Goal: Task Accomplishment & Management: Manage account settings

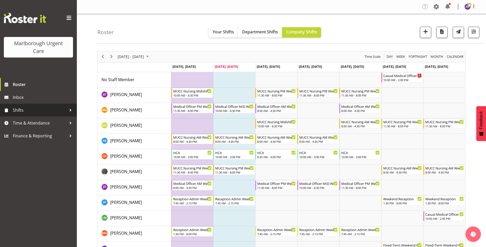
click at [25, 111] on span "Shifts" at bounding box center [40, 110] width 54 height 8
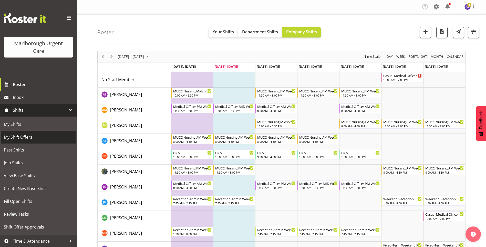
click at [23, 138] on span "My Shift Offers" at bounding box center [38, 137] width 69 height 8
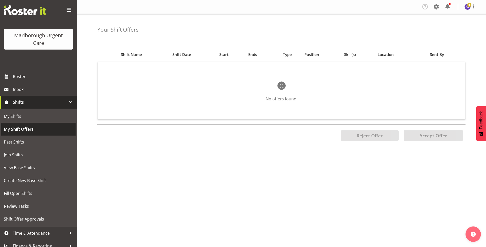
scroll to position [13, 0]
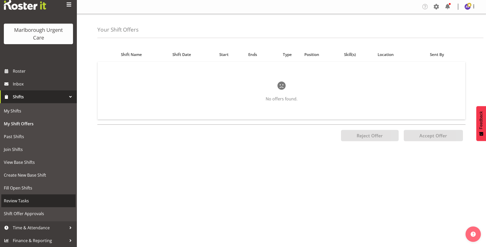
click at [22, 204] on span "Review Tasks" at bounding box center [38, 201] width 69 height 8
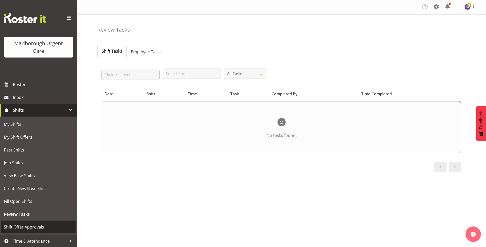
click at [36, 226] on span "Shift Offer Approvals" at bounding box center [38, 227] width 69 height 8
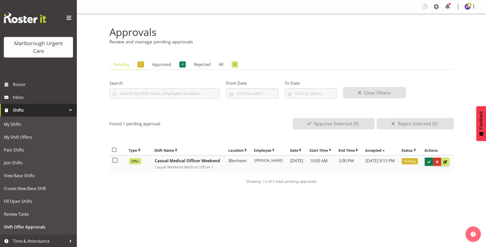
click at [431, 164] on span at bounding box center [429, 161] width 5 height 5
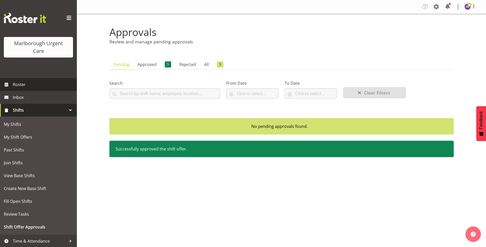
click at [17, 85] on span "Roster" at bounding box center [44, 85] width 62 height 8
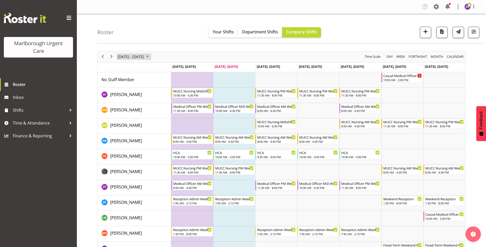
click at [138, 57] on span "[DATE] - [DATE]" at bounding box center [130, 56] width 27 height 6
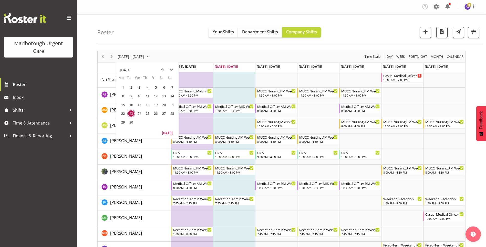
click at [171, 68] on span "next month" at bounding box center [171, 69] width 9 height 9
click at [122, 116] on span "20" at bounding box center [123, 113] width 8 height 8
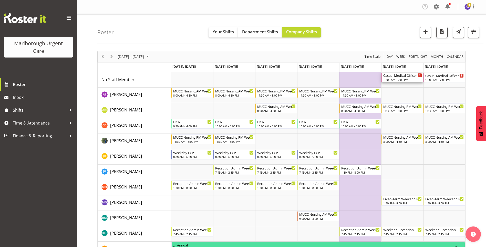
click at [403, 76] on div "Casual Medical Officer Weekend" at bounding box center [403, 75] width 39 height 5
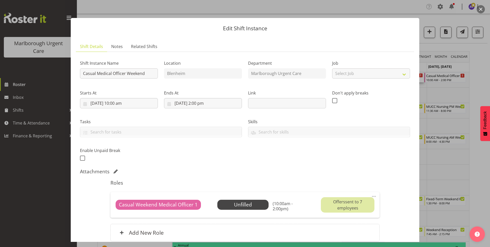
click at [482, 8] on button "button" at bounding box center [481, 9] width 8 height 8
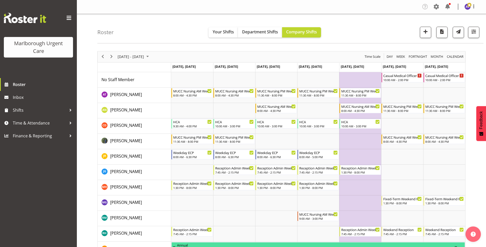
click at [368, 79] on td "Timeline Week of October 20, 2025" at bounding box center [361, 79] width 42 height 15
click at [353, 77] on td "Timeline Week of October 20, 2025" at bounding box center [361, 79] width 42 height 15
click at [429, 35] on span "button" at bounding box center [426, 31] width 7 height 7
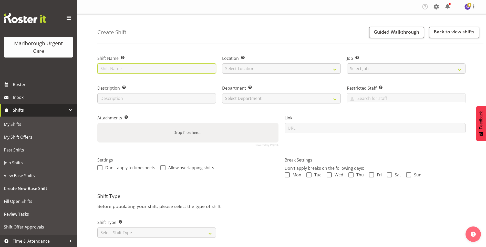
click at [141, 71] on input "text" at bounding box center [156, 68] width 119 height 10
type input "Weekday Medical Officer"
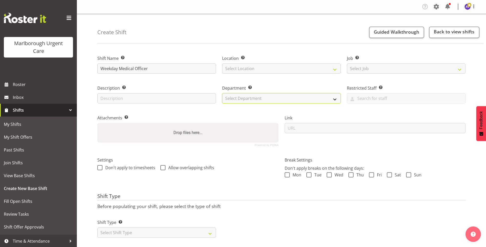
click at [276, 99] on select "Select Department Marlborough Urgent Care Haemodialysis Dialysis Unit" at bounding box center [281, 98] width 119 height 10
select select "925"
click at [222, 93] on select "Select Department Marlborough Urgent Care Haemodialysis Dialysis Unit" at bounding box center [281, 98] width 119 height 10
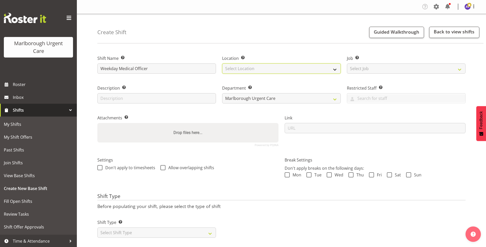
click at [263, 65] on select "Select Location Blenheim" at bounding box center [281, 68] width 119 height 10
select select "1282"
click at [222, 63] on select "Select Location Blenheim" at bounding box center [281, 68] width 119 height 10
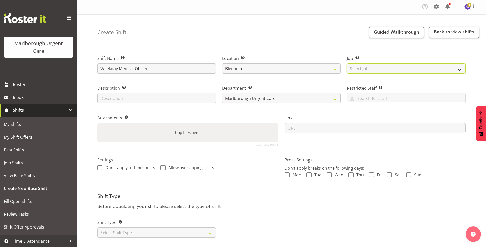
click at [390, 69] on select "Select Job Create new job" at bounding box center [406, 68] width 119 height 10
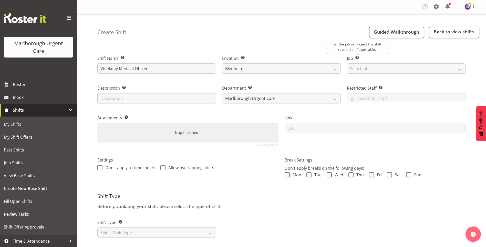
drag, startPoint x: 356, startPoint y: 59, endPoint x: 360, endPoint y: 58, distance: 3.9
click at [356, 58] on span at bounding box center [357, 58] width 4 height 4
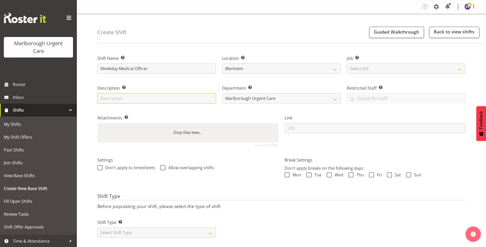
click at [166, 99] on input "text" at bounding box center [156, 98] width 119 height 10
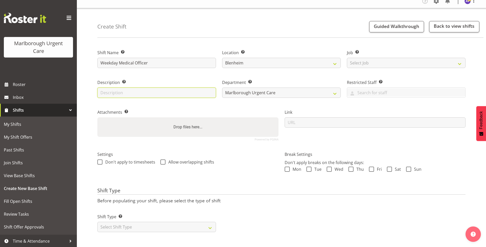
scroll to position [9, 0]
click at [160, 226] on select "Select Shift Type One Off Shift Recurring Shift Rotating Shift" at bounding box center [156, 227] width 119 height 10
select select "one_off"
click at [97, 222] on select "Select Shift Type One Off Shift Recurring Shift Rotating Shift" at bounding box center [156, 227] width 119 height 10
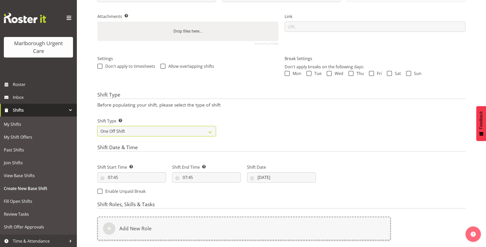
scroll to position [112, 0]
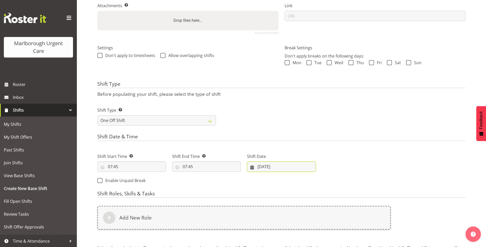
click at [276, 165] on input "23/09/2025" at bounding box center [281, 166] width 69 height 10
click at [289, 182] on select "January February March April May June July August September October November De…" at bounding box center [278, 181] width 29 height 10
select select "9"
click at [264, 176] on select "January February March April May June July August September October November De…" at bounding box center [278, 181] width 29 height 10
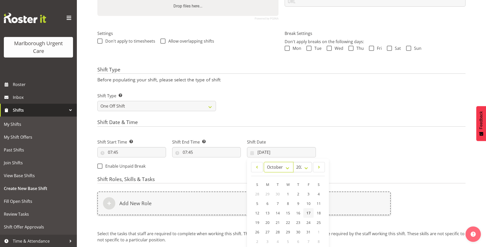
scroll to position [138, 0]
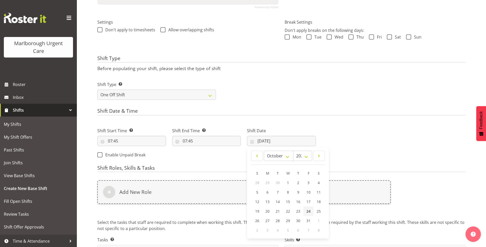
click at [309, 209] on span "24" at bounding box center [309, 210] width 4 height 5
type input "24/10/2025"
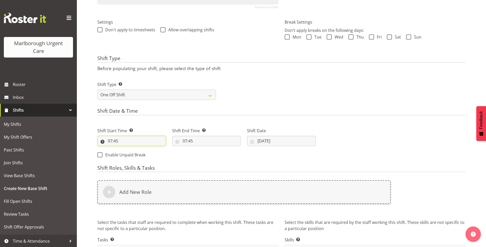
click at [132, 142] on input "07:45" at bounding box center [131, 141] width 69 height 10
click at [119, 140] on input "07:45" at bounding box center [131, 141] width 69 height 10
click at [120, 139] on input "07:45" at bounding box center [131, 141] width 69 height 10
click at [133, 155] on select "00 01 02 03 04 05 06 07 08 09 10 11 12 13 14 15 16 17 18 19 20 21 22 23" at bounding box center [133, 154] width 12 height 10
select select "8"
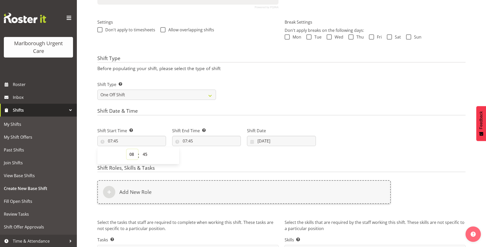
click at [127, 149] on select "00 01 02 03 04 05 06 07 08 09 10 11 12 13 14 15 16 17 18 19 20 21 22 23" at bounding box center [133, 154] width 12 height 10
type input "08:45"
click at [146, 155] on select "00 01 02 03 04 05 06 07 08 09 10 11 12 13 14 15 16 17 18 19 20 21 22 23 24 25 2…" at bounding box center [146, 154] width 12 height 10
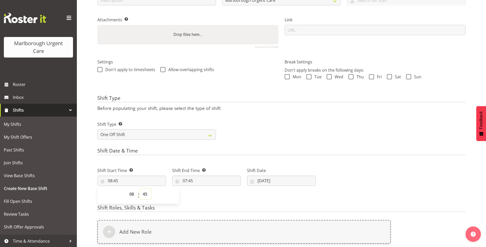
scroll to position [163, 0]
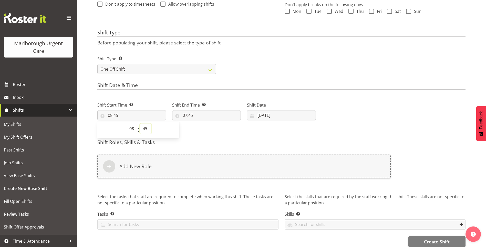
click at [147, 128] on select "00 01 02 03 04 05 06 07 08 09 10 11 12 13 14 15 16 17 18 19 20 21 22 23 24 25 2…" at bounding box center [146, 128] width 12 height 10
select select "0"
click at [140, 123] on select "00 01 02 03 04 05 06 07 08 09 10 11 12 13 14 15 16 17 18 19 20 21 22 23 24 25 2…" at bounding box center [146, 128] width 12 height 10
type input "08:00"
click at [186, 113] on input "07:45" at bounding box center [206, 115] width 69 height 10
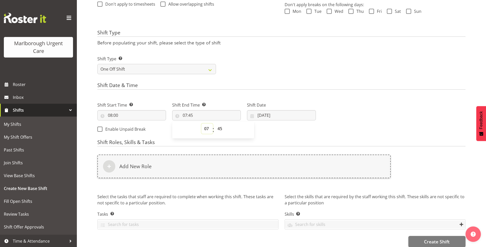
click at [209, 128] on select "00 01 02 03 04 05 06 07 08 09 10 11 12 13 14 15 16 17 18 19 20 21 22 23" at bounding box center [208, 128] width 12 height 10
select select "16"
click at [202, 123] on select "00 01 02 03 04 05 06 07 08 09 10 11 12 13 14 15 16 17 18 19 20 21 22 23" at bounding box center [208, 128] width 12 height 10
type input "16:45"
click at [222, 129] on select "00 01 02 03 04 05 06 07 08 09 10 11 12 13 14 15 16 17 18 19 20 21 22 23 24 25 2…" at bounding box center [221, 128] width 12 height 10
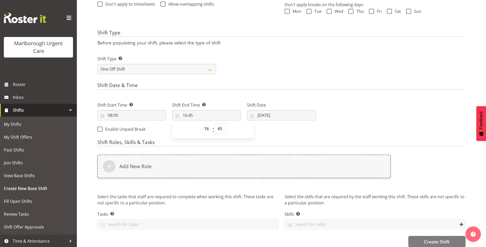
select select "30"
click at [215, 123] on select "00 01 02 03 04 05 06 07 08 09 10 11 12 13 14 15 16 17 18 19 20 21 22 23 24 25 2…" at bounding box center [221, 128] width 12 height 10
type input "16:30"
click at [369, 102] on div "Next Shifts" at bounding box center [394, 116] width 150 height 42
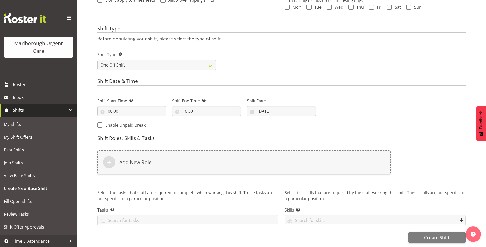
scroll to position [171, 0]
click at [441, 234] on span "Create Shift" at bounding box center [437, 237] width 26 height 7
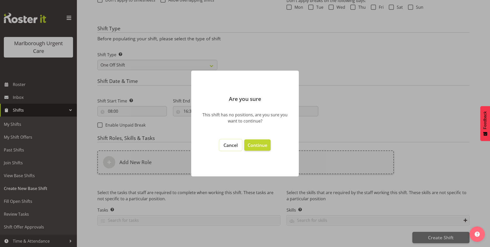
click at [225, 146] on span "Cancel" at bounding box center [231, 145] width 14 height 6
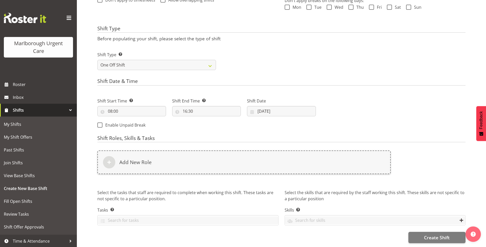
scroll to position [146, 0]
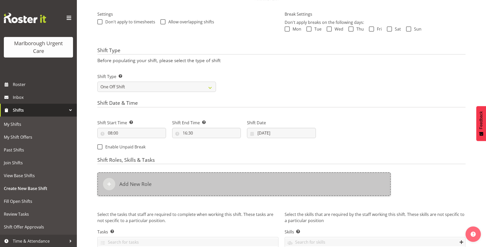
click at [188, 176] on div "Add New Role" at bounding box center [244, 184] width 294 height 24
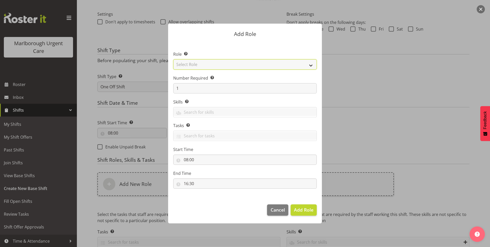
drag, startPoint x: 190, startPoint y: 59, endPoint x: 190, endPoint y: 62, distance: 2.6
click at [190, 59] on select "Select Role Casual Registered Nurse Casual Weekday Medical Officer Casual Weekd…" at bounding box center [245, 64] width 144 height 10
select select "1565"
click at [173, 59] on select "Select Role Casual Registered Nurse Casual Weekday Medical Officer Casual Weekd…" at bounding box center [245, 64] width 144 height 10
click at [299, 209] on span "Add Role" at bounding box center [303, 209] width 19 height 6
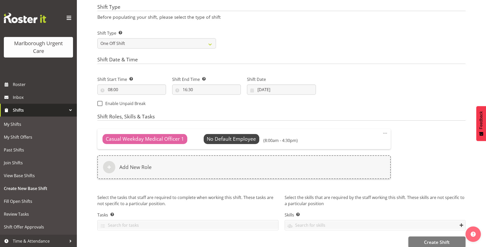
scroll to position [197, 0]
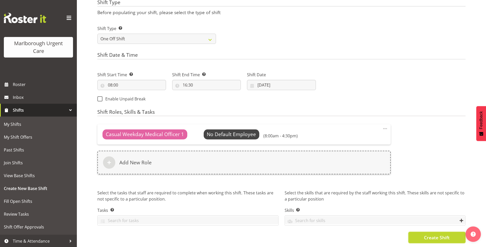
click at [446, 234] on span "Create Shift" at bounding box center [437, 237] width 26 height 7
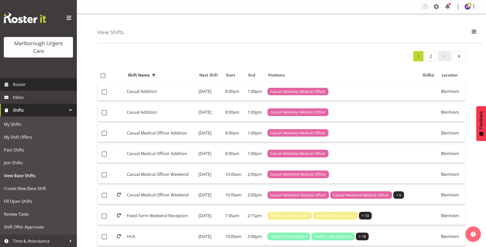
click at [30, 87] on span "Roster" at bounding box center [44, 85] width 62 height 8
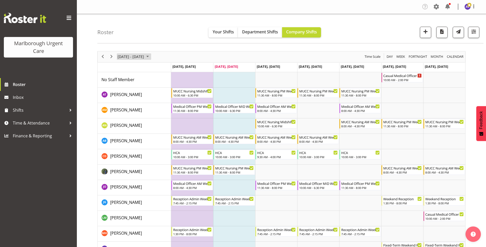
click at [138, 56] on span "[DATE] - [DATE]" at bounding box center [130, 56] width 27 height 6
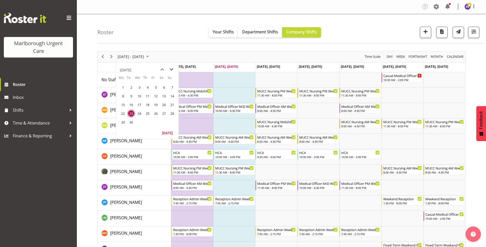
click at [171, 67] on span "next month" at bounding box center [171, 69] width 9 height 9
click at [161, 115] on td "25" at bounding box center [164, 113] width 8 height 9
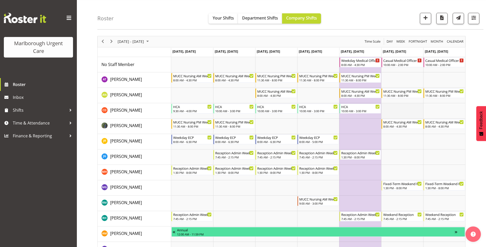
scroll to position [26, 0]
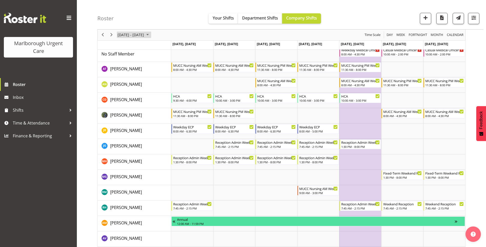
click at [145, 34] on span "[DATE] - [DATE]" at bounding box center [130, 35] width 27 height 6
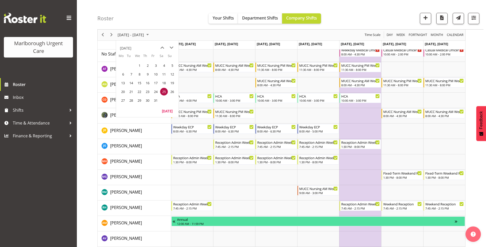
click at [127, 100] on td "28" at bounding box center [131, 100] width 8 height 9
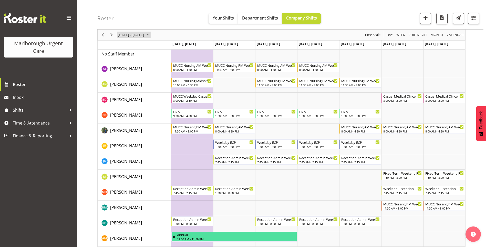
click at [145, 32] on span "[DATE] - [DATE]" at bounding box center [130, 35] width 27 height 6
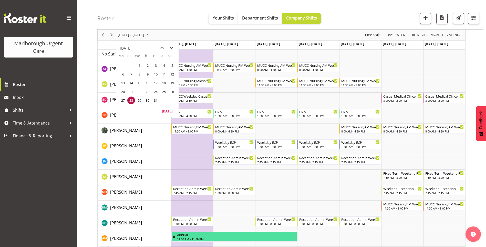
click at [173, 48] on span "next month" at bounding box center [171, 47] width 9 height 9
click at [123, 72] on span "3" at bounding box center [123, 74] width 8 height 8
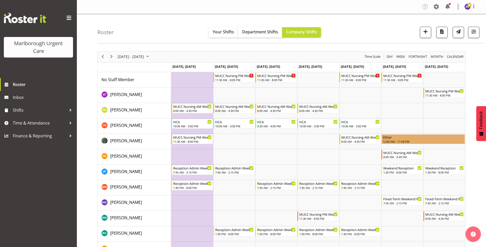
click at [130, 57] on span "[DATE] - [DATE]" at bounding box center [130, 56] width 27 height 6
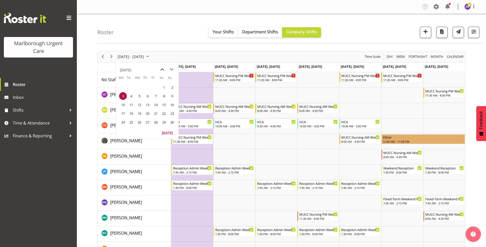
click at [163, 69] on span "previous month" at bounding box center [162, 69] width 9 height 9
click at [123, 115] on span "20" at bounding box center [123, 113] width 8 height 8
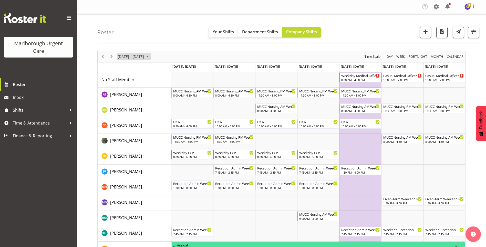
click at [136, 57] on span "[DATE] - [DATE]" at bounding box center [130, 56] width 27 height 6
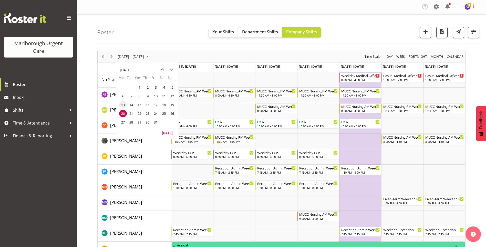
click at [123, 103] on span "13" at bounding box center [123, 105] width 8 height 8
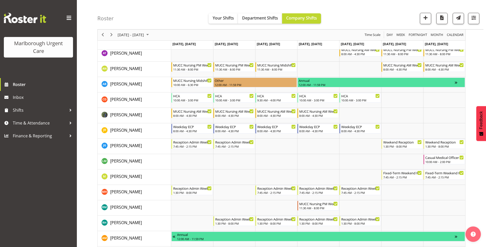
scroll to position [51, 0]
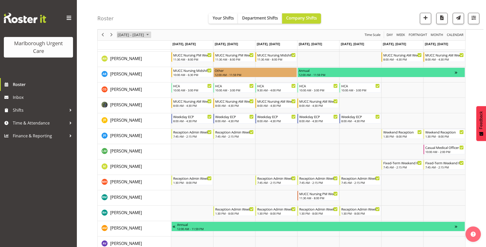
drag, startPoint x: 129, startPoint y: 35, endPoint x: 137, endPoint y: 44, distance: 12.5
click at [129, 35] on span "[DATE] - [DATE]" at bounding box center [130, 35] width 27 height 6
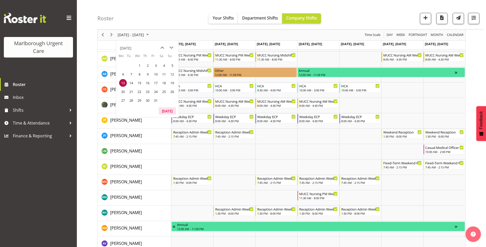
click at [168, 110] on button "[DATE]" at bounding box center [167, 110] width 17 height 7
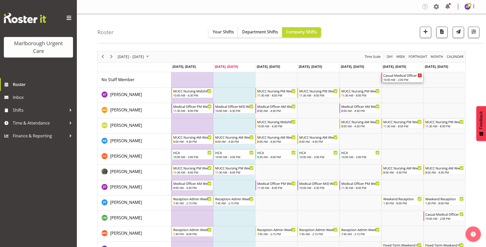
click at [399, 79] on div "10:00 AM - 2:00 PM" at bounding box center [403, 79] width 39 height 4
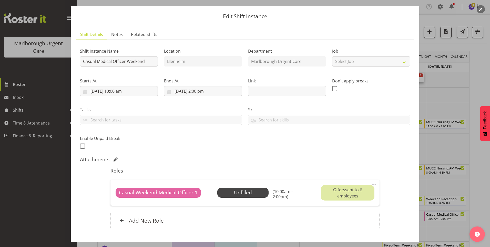
scroll to position [26, 0]
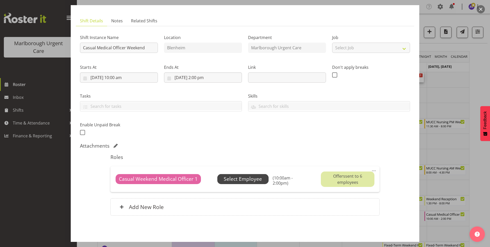
click at [257, 178] on span "Select Employee" at bounding box center [243, 178] width 38 height 7
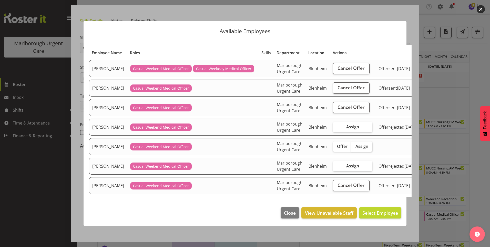
click at [357, 149] on span "Assign" at bounding box center [362, 146] width 13 height 5
click at [355, 148] on input "Assign" at bounding box center [353, 145] width 3 height 3
checkbox input "true"
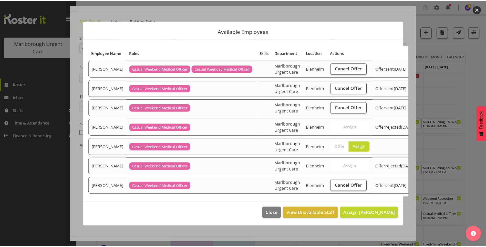
scroll to position [37, 0]
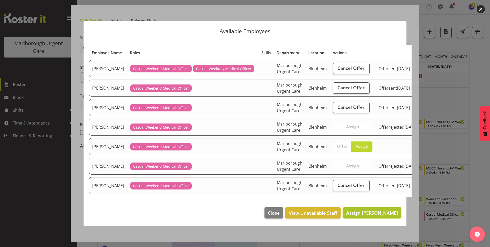
click at [368, 216] on span "Assign [PERSON_NAME]" at bounding box center [372, 213] width 52 height 6
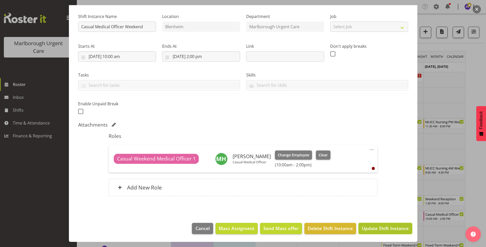
click at [376, 225] on span "Update Shift Instance" at bounding box center [385, 228] width 47 height 7
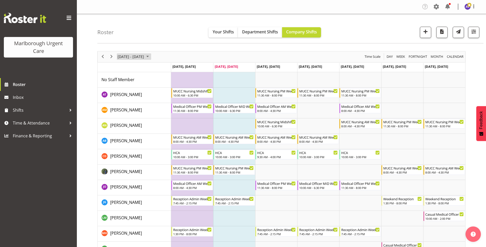
click at [141, 58] on span "[DATE] - [DATE]" at bounding box center [130, 56] width 27 height 6
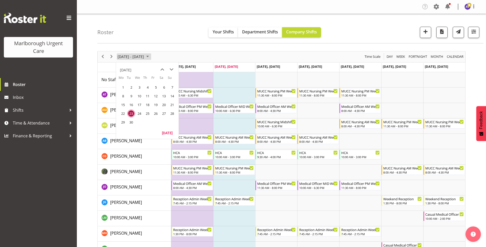
click at [145, 54] on span "[DATE] - [DATE]" at bounding box center [130, 56] width 27 height 6
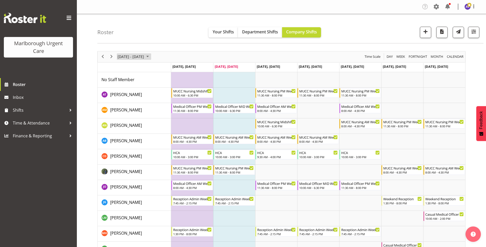
click at [145, 57] on span "[DATE] - [DATE]" at bounding box center [130, 56] width 27 height 6
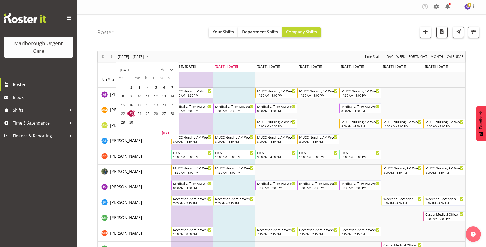
click at [170, 68] on span "next month" at bounding box center [171, 69] width 9 height 9
click at [168, 105] on span "16" at bounding box center [172, 105] width 8 height 8
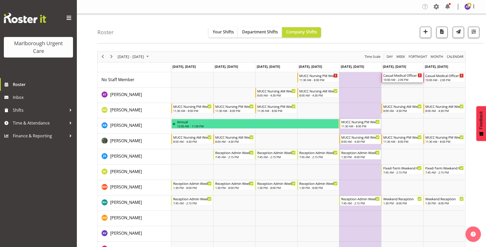
click at [405, 77] on div "Casual Medical Officer Weekend" at bounding box center [403, 75] width 39 height 5
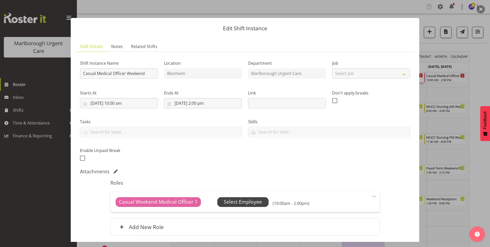
click at [245, 201] on span "Select Employee" at bounding box center [243, 201] width 38 height 7
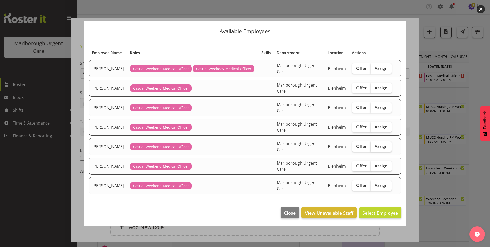
click at [376, 146] on span "Assign" at bounding box center [381, 146] width 13 height 5
click at [374, 146] on input "Assign" at bounding box center [372, 145] width 3 height 3
checkbox input "true"
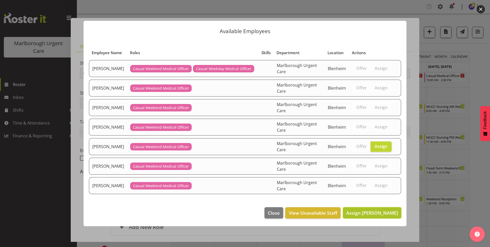
click at [366, 212] on span "Assign [PERSON_NAME]" at bounding box center [372, 213] width 52 height 6
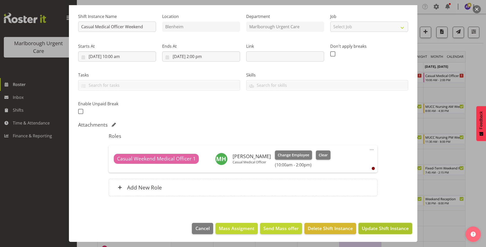
click at [381, 228] on span "Update Shift Instance" at bounding box center [385, 228] width 47 height 7
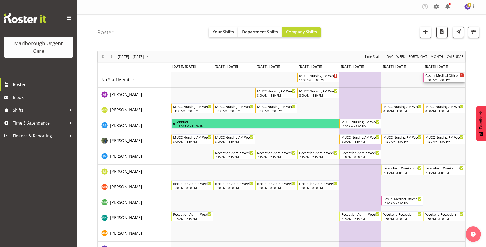
click at [443, 77] on div "Casual Medical Officer Weekend" at bounding box center [445, 75] width 39 height 5
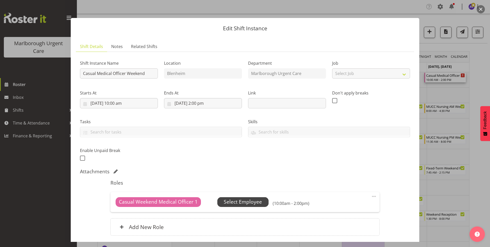
click at [257, 204] on span "Select Employee" at bounding box center [243, 201] width 38 height 7
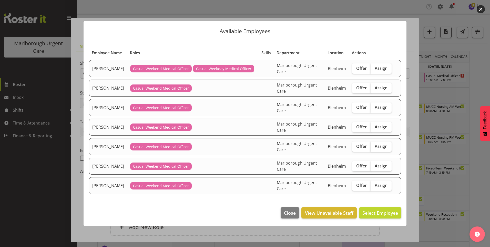
click at [379, 144] on span "Assign" at bounding box center [381, 146] width 13 height 5
click at [374, 144] on input "Assign" at bounding box center [372, 145] width 3 height 3
checkbox input "true"
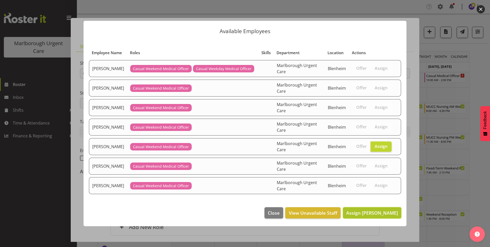
click at [375, 212] on span "Assign [PERSON_NAME]" at bounding box center [372, 213] width 52 height 6
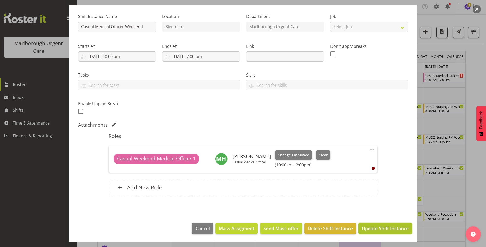
click at [374, 228] on span "Update Shift Instance" at bounding box center [385, 228] width 47 height 7
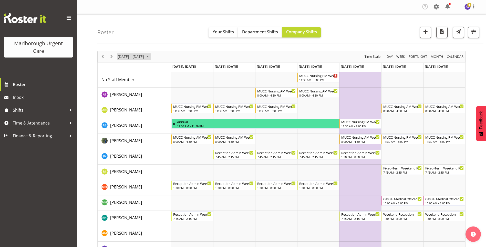
click at [133, 55] on span "[DATE] - [DATE]" at bounding box center [130, 56] width 27 height 6
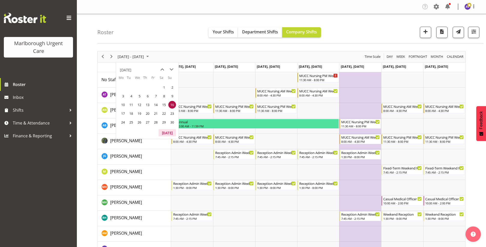
click at [165, 132] on button "[DATE]" at bounding box center [167, 132] width 17 height 7
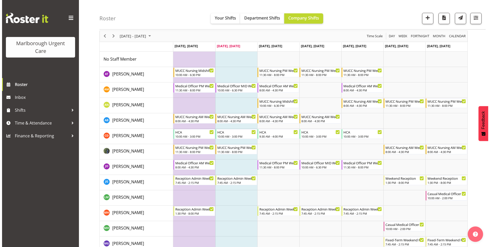
scroll to position [51, 0]
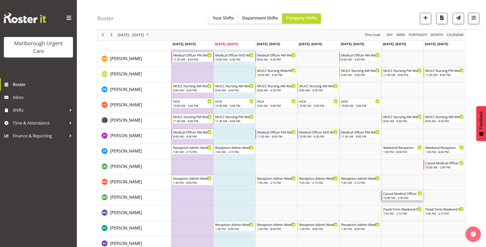
click at [406, 195] on div "Casual Medical Officer Weekend" at bounding box center [403, 193] width 39 height 5
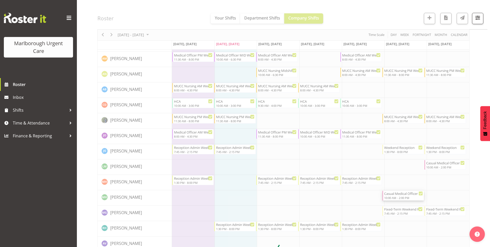
select select "8"
select select "2025"
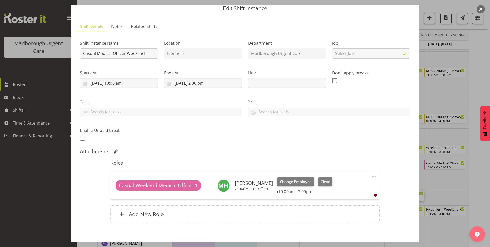
scroll to position [47, 0]
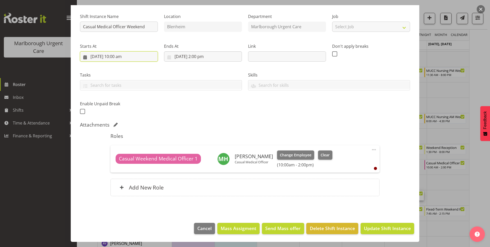
click at [116, 57] on input "[DATE] 10:00 am" at bounding box center [119, 56] width 78 height 10
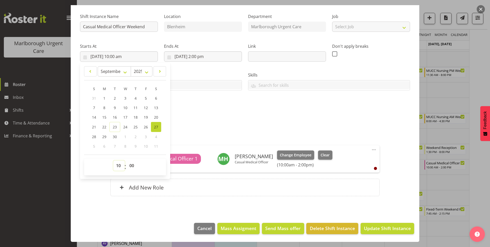
click at [118, 165] on select "00 01 02 03 04 05 06 07 08 09 10 11 12 13 14 15 16 17 18 19 20 21 22 23" at bounding box center [119, 165] width 12 height 10
select select "9"
click at [113, 160] on select "00 01 02 03 04 05 06 07 08 09 10 11 12 13 14 15 16 17 18 19 20 21 22 23" at bounding box center [119, 165] width 12 height 10
type input "[DATE] 9:00 am"
click at [135, 168] on select "00 01 02 03 04 05 06 07 08 09 10 11 12 13 14 15 16 17 18 19 20 21 22 23 24 25 2…" at bounding box center [133, 165] width 12 height 10
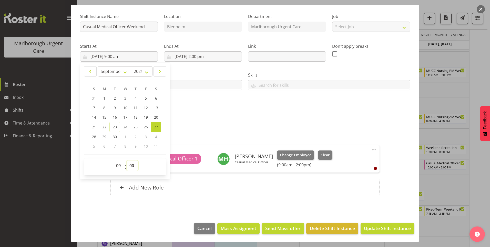
select select "30"
click at [127, 160] on select "00 01 02 03 04 05 06 07 08 09 10 11 12 13 14 15 16 17 18 19 20 21 22 23 24 25 2…" at bounding box center [133, 165] width 12 height 10
type input "[DATE] 9:30 am"
click at [180, 124] on div "Attachments" at bounding box center [245, 125] width 330 height 6
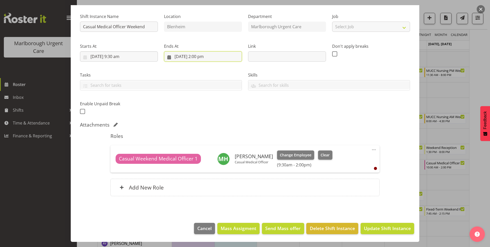
click at [191, 56] on input "[DATE] 2:00 pm" at bounding box center [203, 56] width 78 height 10
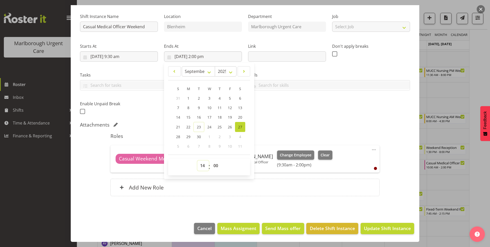
click at [202, 165] on select "00 01 02 03 04 05 06 07 08 09 10 11 12 13 14 15 16 17 18 19 20 21 22 23" at bounding box center [203, 165] width 12 height 10
select select "13"
click at [197, 160] on select "00 01 02 03 04 05 06 07 08 09 10 11 12 13 14 15 16 17 18 19 20 21 22 23" at bounding box center [203, 165] width 12 height 10
type input "[DATE] 1:00 pm"
click at [217, 167] on select "00 01 02 03 04 05 06 07 08 09 10 11 12 13 14 15 16 17 18 19 20 21 22 23 24 25 2…" at bounding box center [217, 165] width 12 height 10
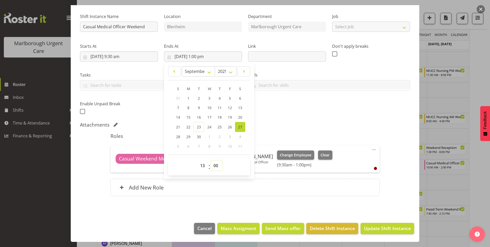
select select "30"
click at [211, 160] on select "00 01 02 03 04 05 06 07 08 09 10 11 12 13 14 15 16 17 18 19 20 21 22 23 24 25 2…" at bounding box center [217, 165] width 12 height 10
type input "[DATE] 1:30 pm"
click at [283, 196] on div "Roles Casual Weekend Medical Officer 1 [PERSON_NAME] Casual Medical Officer Cha…" at bounding box center [244, 166] width 275 height 72
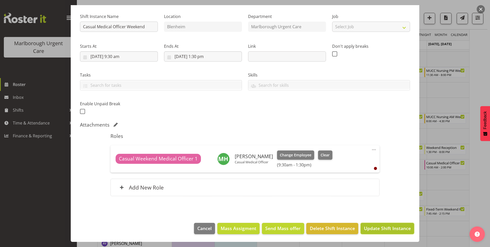
click at [379, 225] on span "Update Shift Instance" at bounding box center [387, 228] width 47 height 7
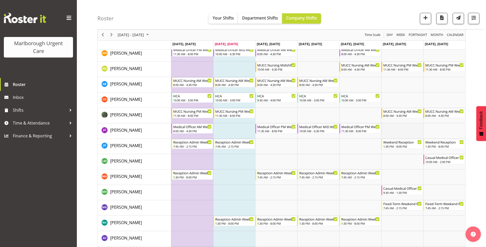
scroll to position [51, 0]
